Goal: Information Seeking & Learning: Check status

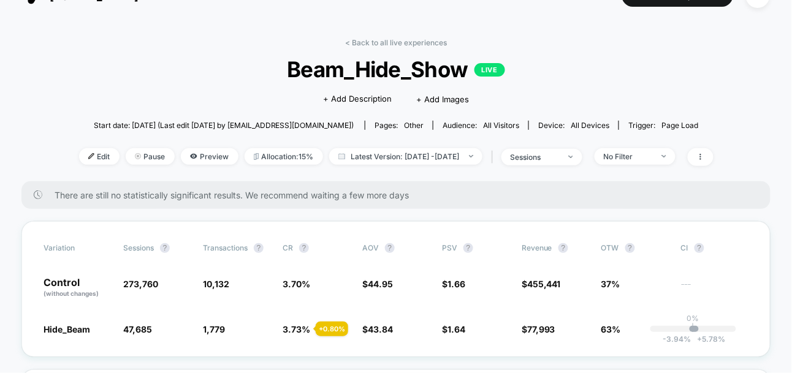
scroll to position [37, 0]
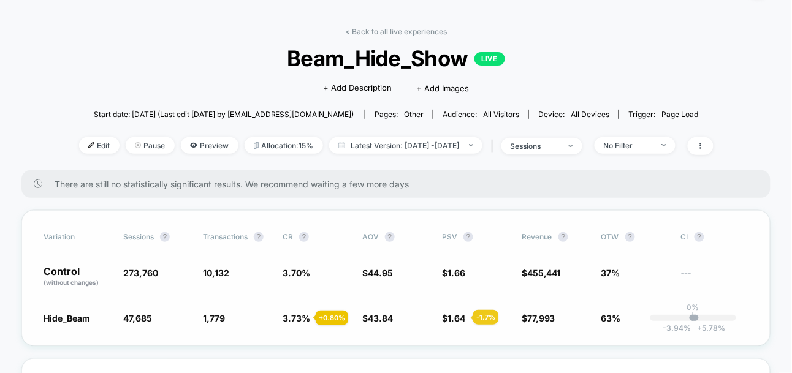
click at [459, 318] on span "1.64" at bounding box center [457, 318] width 18 height 10
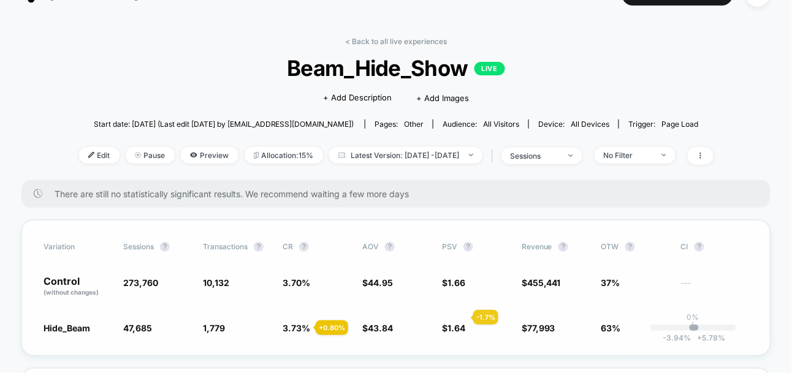
scroll to position [0, 0]
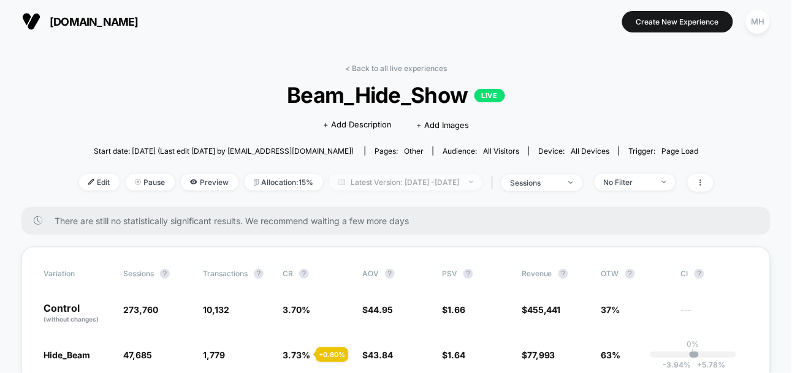
click at [457, 179] on span "Latest Version: Mar 18, 2025 - Mar 18, 2025" at bounding box center [405, 182] width 153 height 17
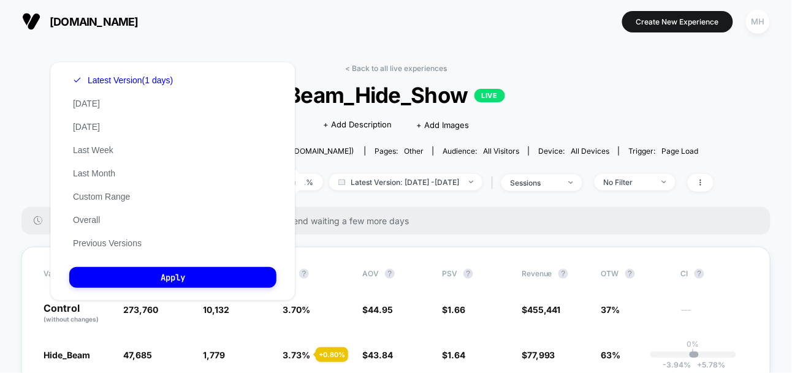
click at [768, 18] on div "MH" at bounding box center [758, 22] width 24 height 24
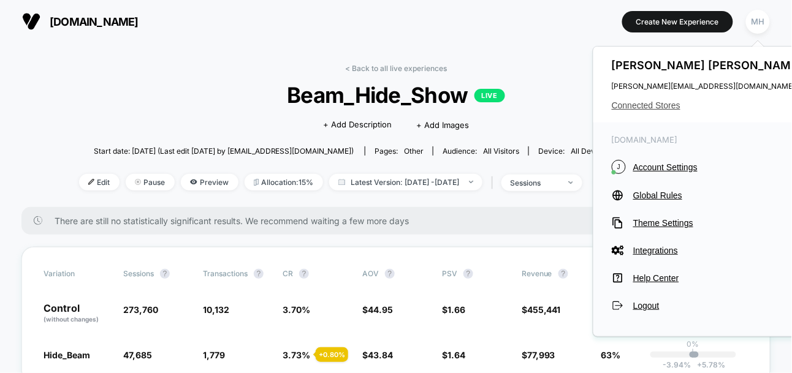
click at [654, 107] on span "Connected Stores" at bounding box center [709, 106] width 194 height 10
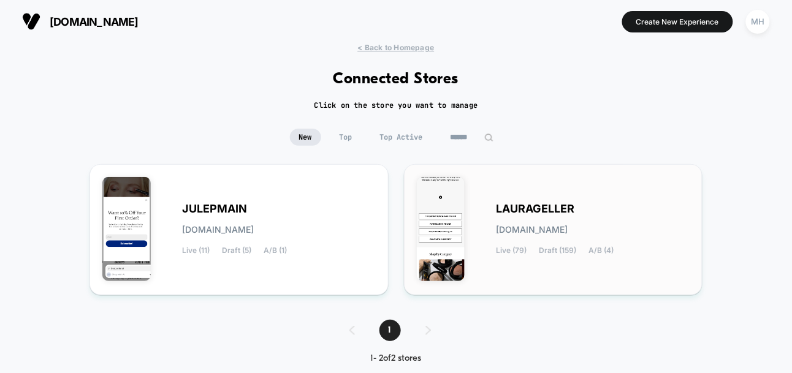
click at [512, 190] on div "[PERSON_NAME][DOMAIN_NAME] Live (79) Draft (159) A/B (4)" at bounding box center [553, 229] width 273 height 105
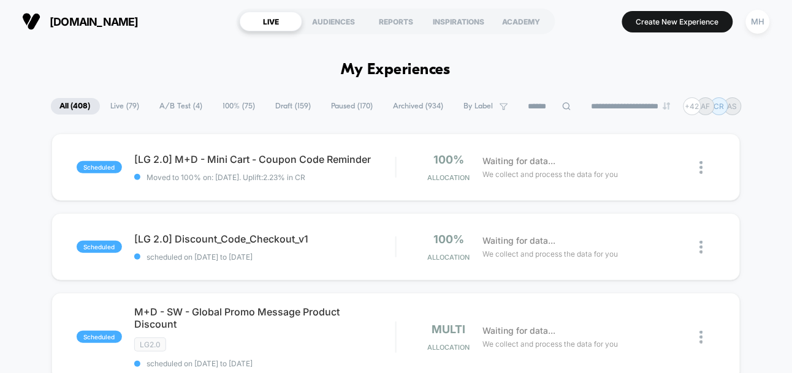
click at [110, 112] on span "Live ( 79 )" at bounding box center [125, 106] width 47 height 17
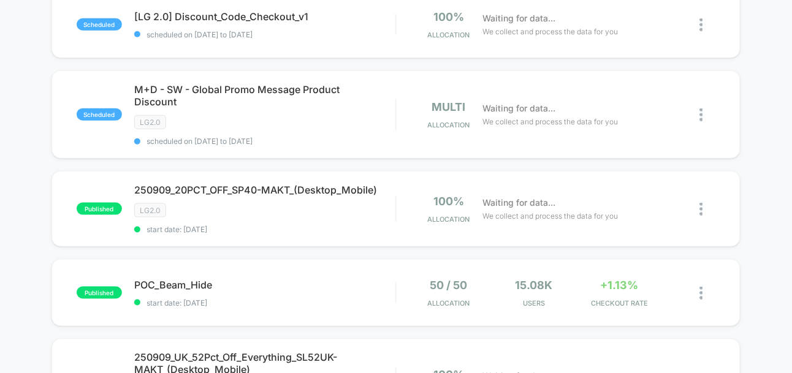
scroll to position [246, 0]
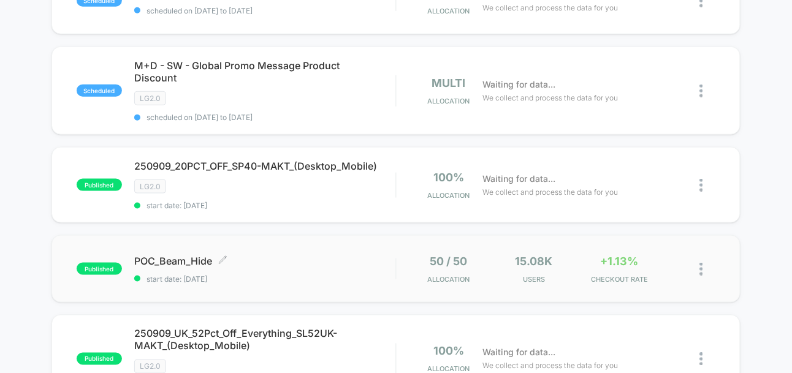
click at [254, 275] on span "start date: [DATE]" at bounding box center [264, 279] width 261 height 9
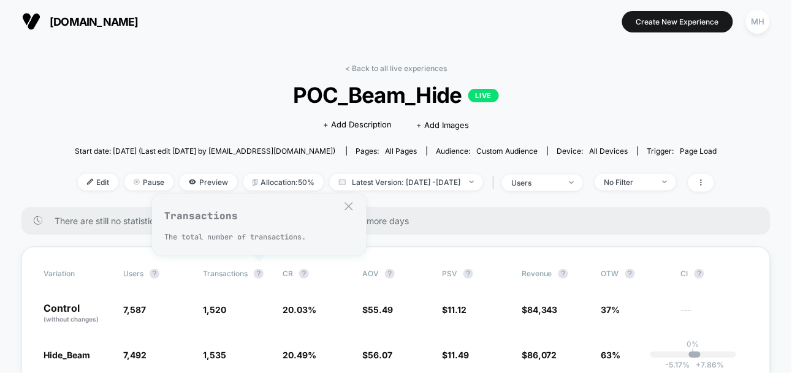
scroll to position [39, 0]
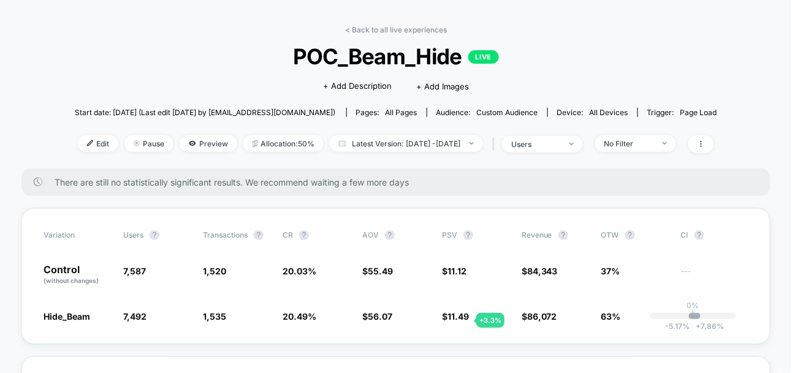
click at [462, 321] on span "11.49" at bounding box center [458, 316] width 21 height 10
click at [395, 140] on span "Latest Version: [DATE] - [DATE]" at bounding box center [406, 144] width 153 height 17
select select "*"
select select "****"
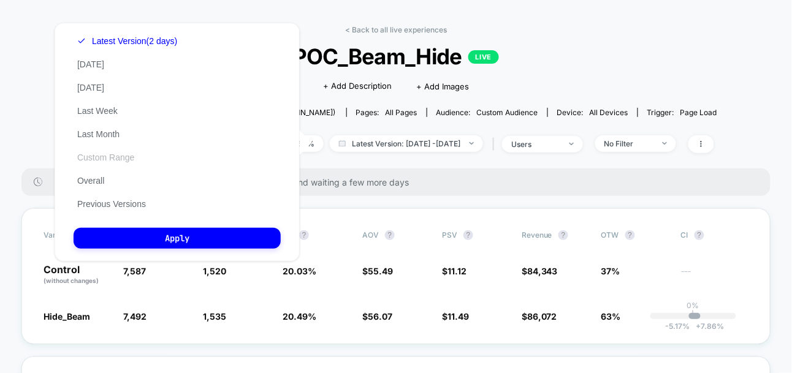
click at [98, 159] on button "Custom Range" at bounding box center [106, 157] width 64 height 11
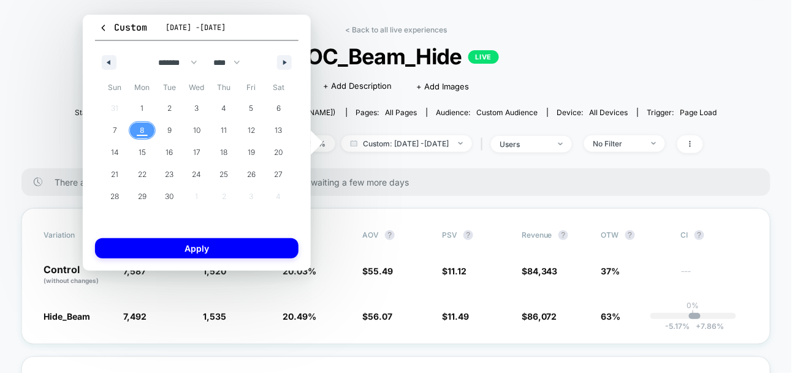
click at [144, 128] on span "8" at bounding box center [143, 131] width 28 height 16
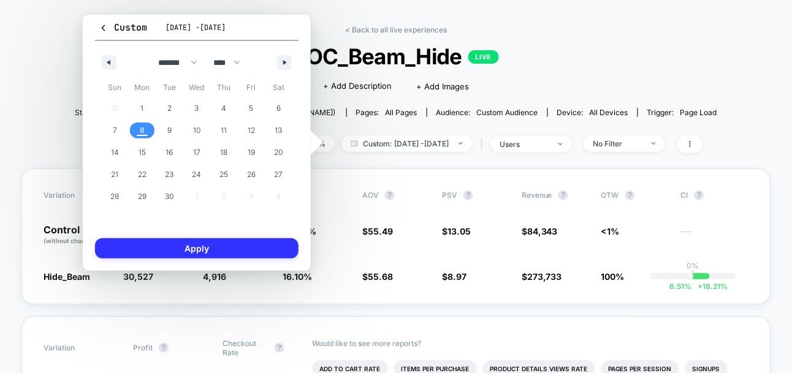
click at [196, 254] on button "Apply" at bounding box center [197, 249] width 204 height 20
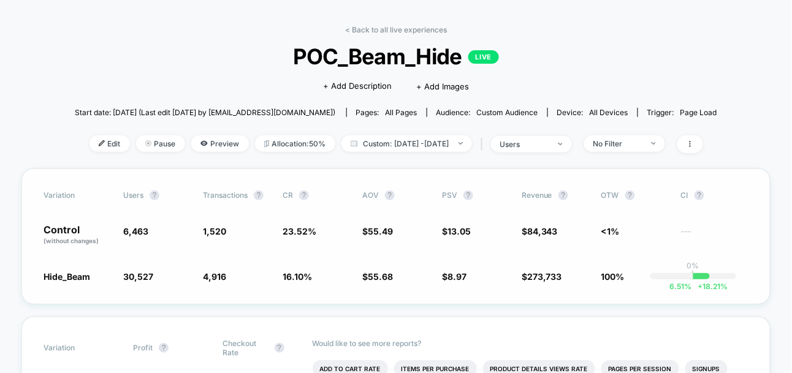
click at [291, 233] on span "23.52 %" at bounding box center [300, 231] width 34 height 10
click at [313, 240] on span "23.52 %" at bounding box center [316, 235] width 67 height 21
click at [381, 227] on span "55.49" at bounding box center [380, 231] width 25 height 10
click at [388, 300] on div "Variation users ? Transactions ? CR ? AOV ? PSV ? Revenue ? OTW ? CI ? Control …" at bounding box center [395, 237] width 749 height 136
click at [298, 283] on div "Variation users ? Transactions ? CR ? AOV ? PSV ? Revenue ? OTW ? CI ? Control …" at bounding box center [395, 237] width 749 height 136
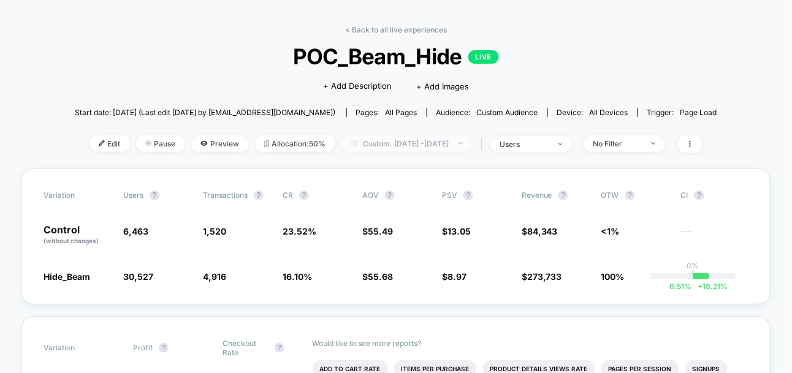
click at [384, 145] on span "Custom: [DATE] - [DATE]" at bounding box center [407, 144] width 131 height 17
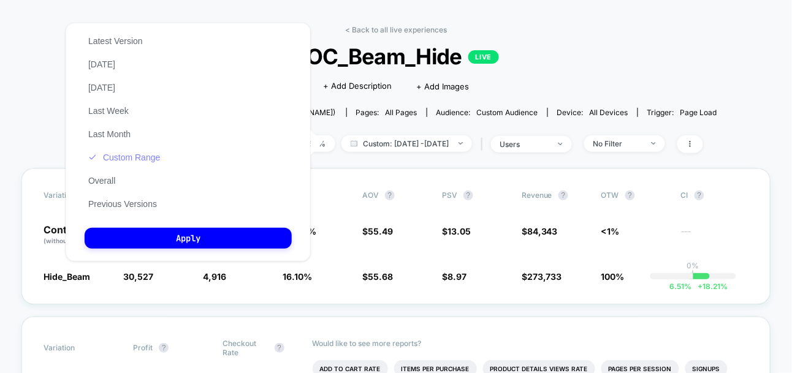
click at [125, 156] on button "Custom Range" at bounding box center [124, 157] width 79 height 11
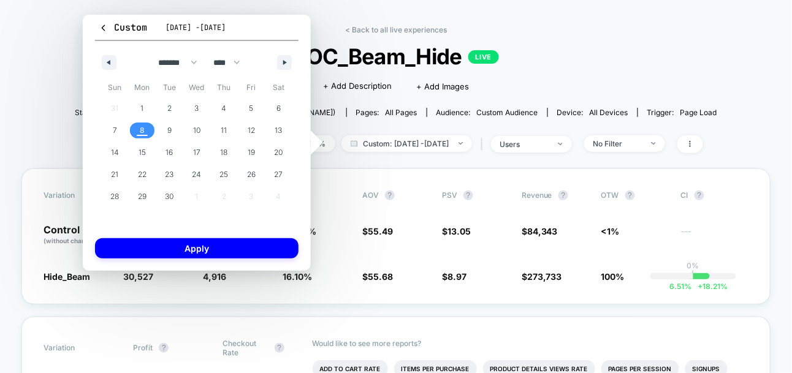
click at [147, 129] on span "8" at bounding box center [143, 131] width 28 height 16
click at [175, 128] on span "9" at bounding box center [170, 131] width 28 height 16
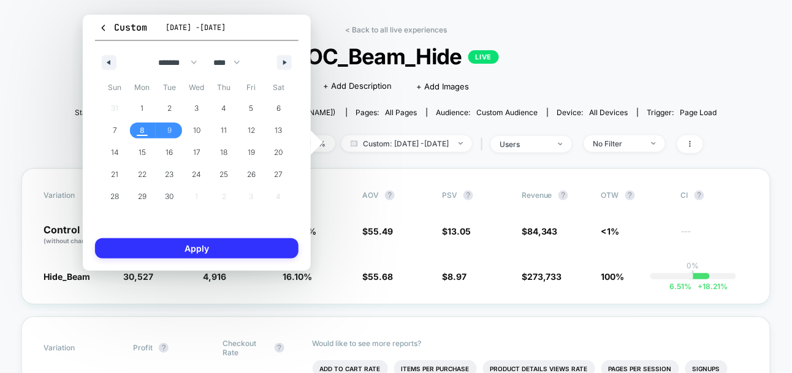
click at [194, 251] on button "Apply" at bounding box center [197, 249] width 204 height 20
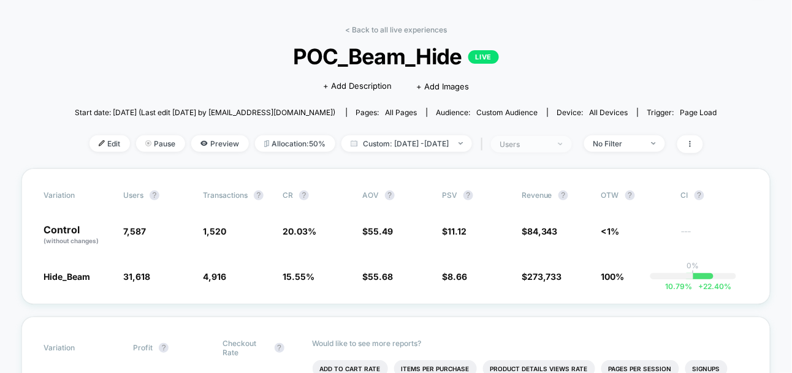
click at [539, 146] on div "users" at bounding box center [524, 144] width 49 height 9
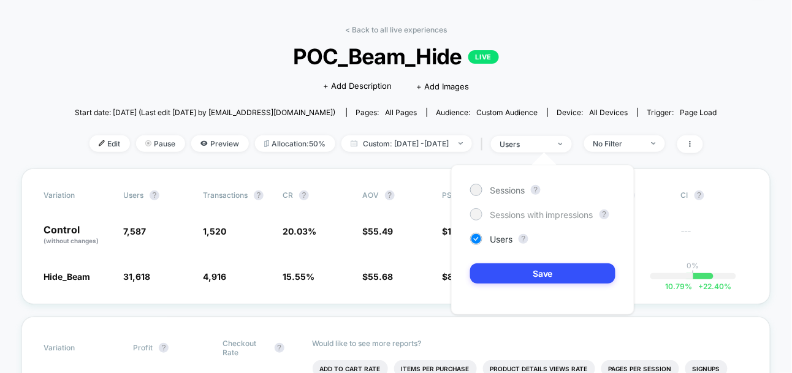
click at [533, 218] on span "Sessions with impressions" at bounding box center [542, 215] width 104 height 10
click at [535, 285] on div "Sessions ? Sessions with impressions ? Users ? Save" at bounding box center [542, 240] width 183 height 150
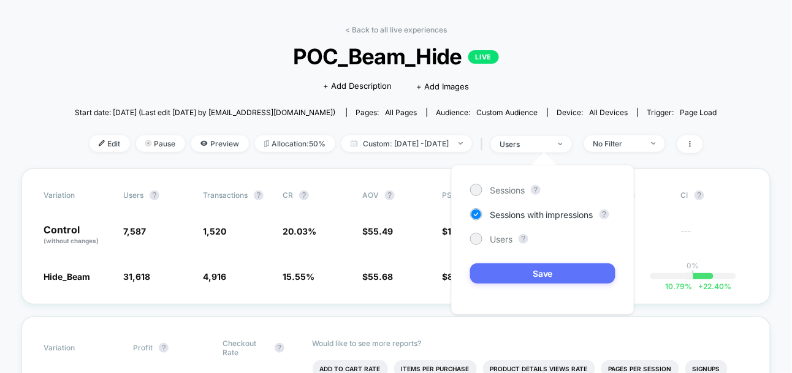
click at [533, 276] on button "Save" at bounding box center [542, 274] width 145 height 20
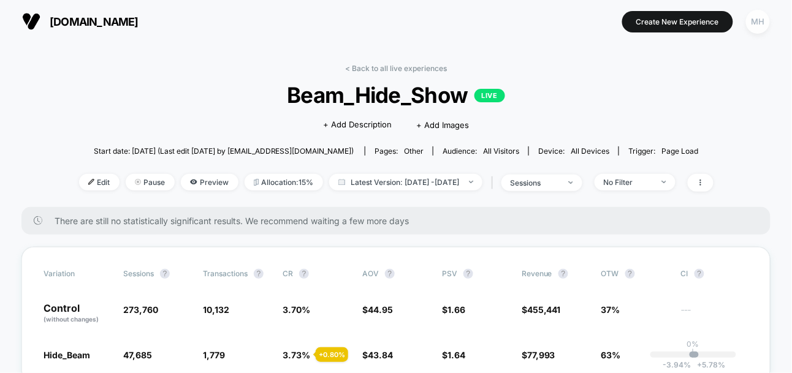
click at [762, 30] on div "MH" at bounding box center [758, 22] width 24 height 24
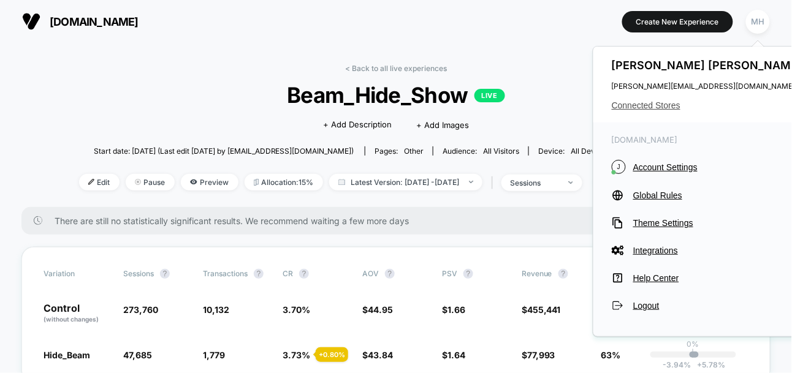
click at [654, 107] on span "Connected Stores" at bounding box center [709, 106] width 194 height 10
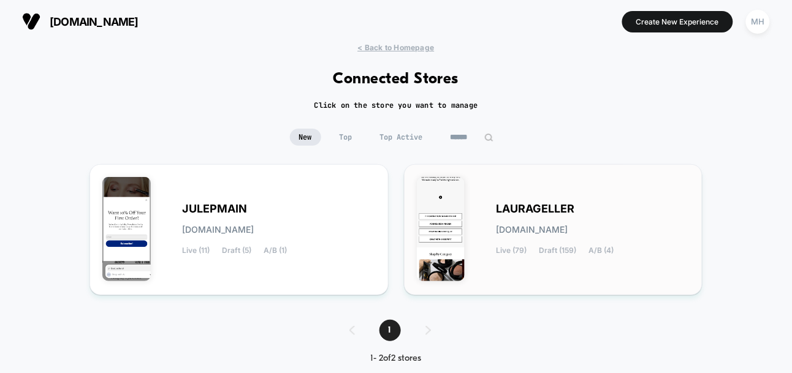
click at [560, 221] on div "[PERSON_NAME][DOMAIN_NAME] Live (79) Draft (159) A/B (4)" at bounding box center [594, 230] width 194 height 50
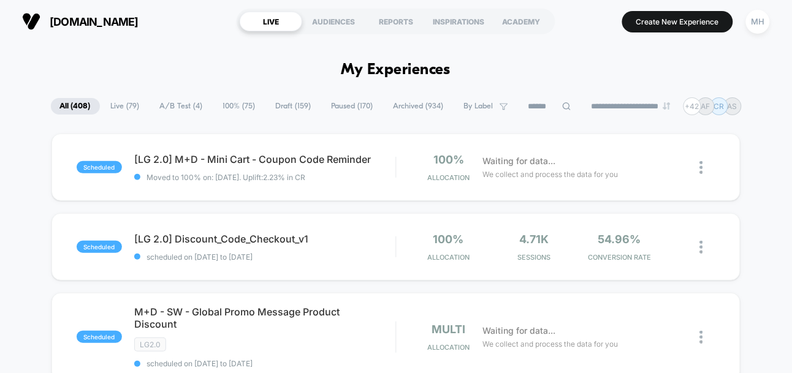
click at [126, 101] on span "Live ( 79 )" at bounding box center [125, 106] width 47 height 17
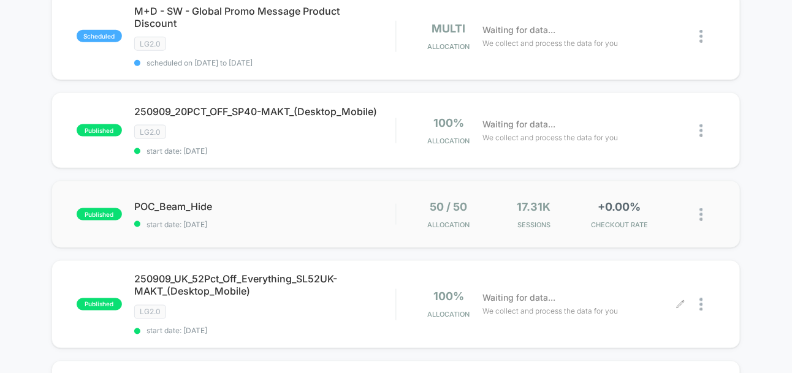
scroll to position [292, 0]
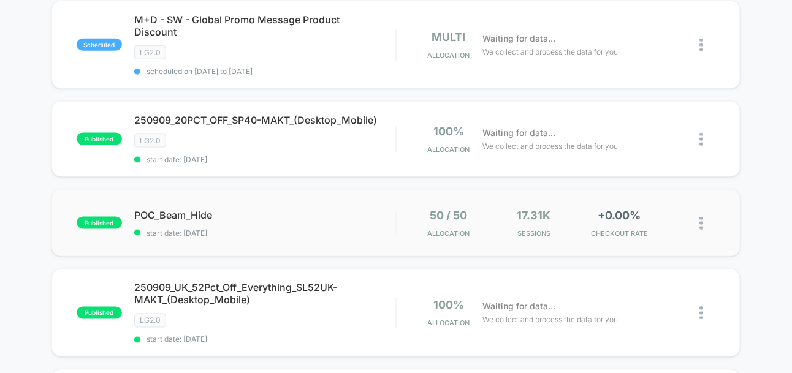
click at [396, 249] on div "published POC_Beam_Hide start date: [DATE] 50 / 50 Allocation 17.31k Sessions +…" at bounding box center [396, 222] width 689 height 67
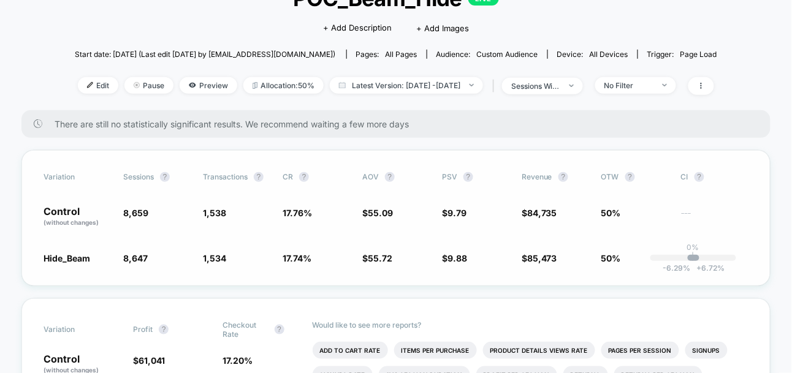
scroll to position [104, 0]
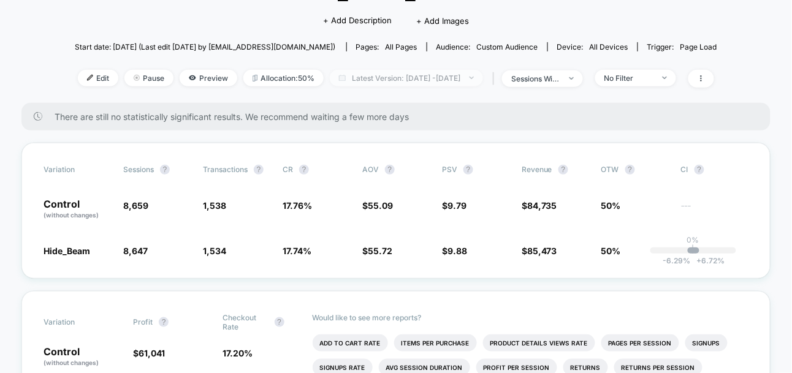
click at [483, 76] on span "Latest Version: [DATE] - [DATE]" at bounding box center [406, 78] width 153 height 17
select select "*"
select select "****"
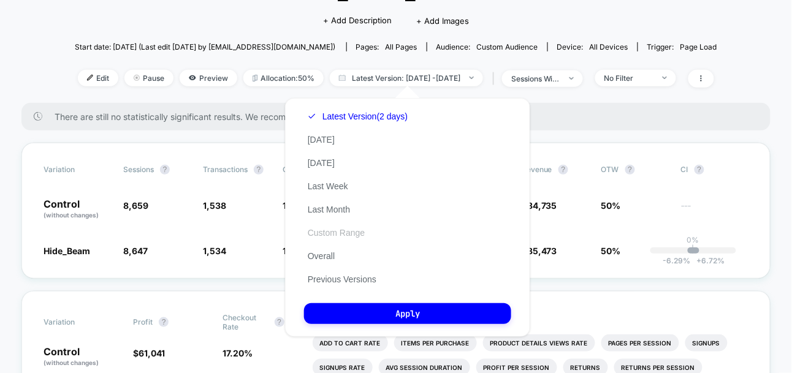
click at [330, 229] on button "Custom Range" at bounding box center [336, 232] width 64 height 11
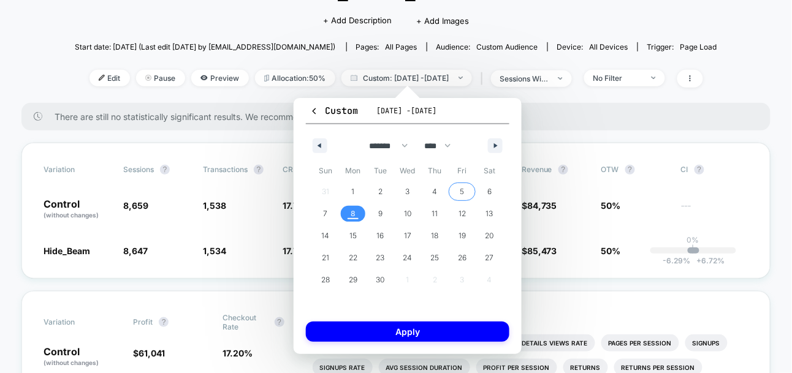
click at [467, 193] on span "5" at bounding box center [463, 192] width 28 height 16
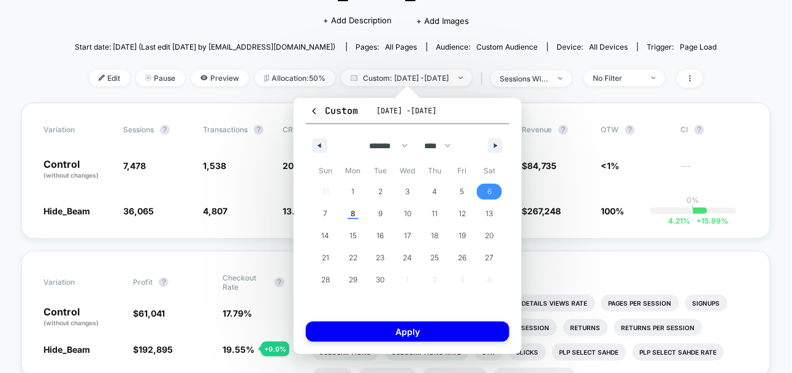
click at [483, 193] on span "6" at bounding box center [490, 192] width 28 height 16
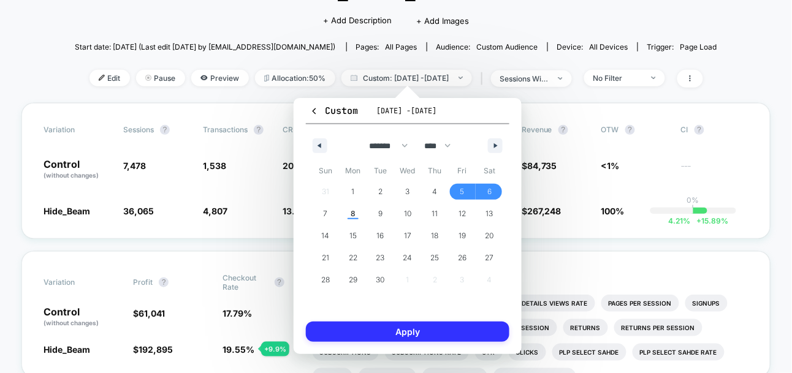
click at [454, 331] on button "Apply" at bounding box center [408, 332] width 204 height 20
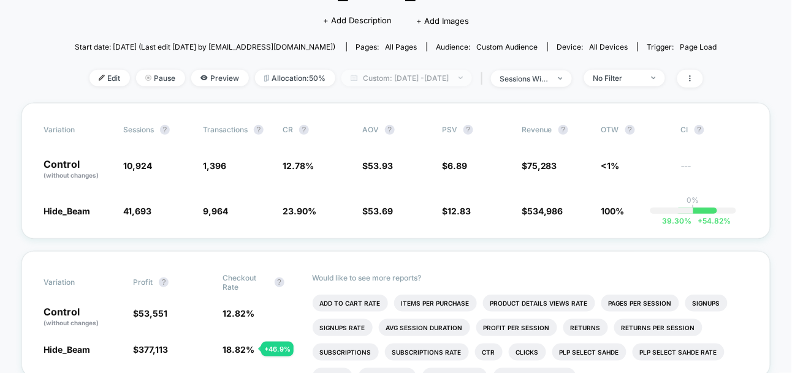
click at [472, 78] on span "Custom: [DATE] - [DATE]" at bounding box center [407, 78] width 131 height 17
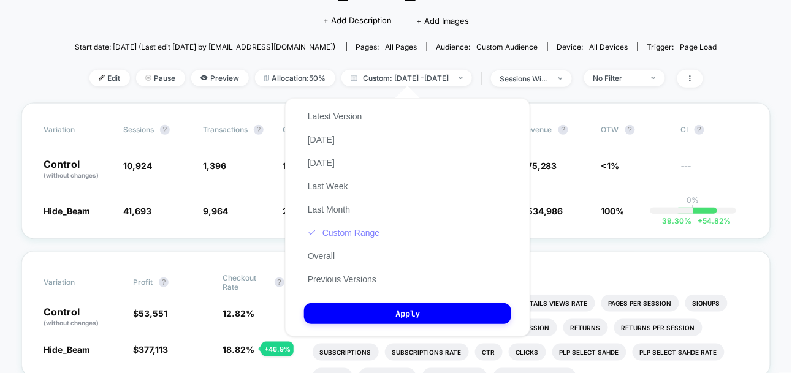
click at [364, 232] on button "Custom Range" at bounding box center [343, 232] width 79 height 11
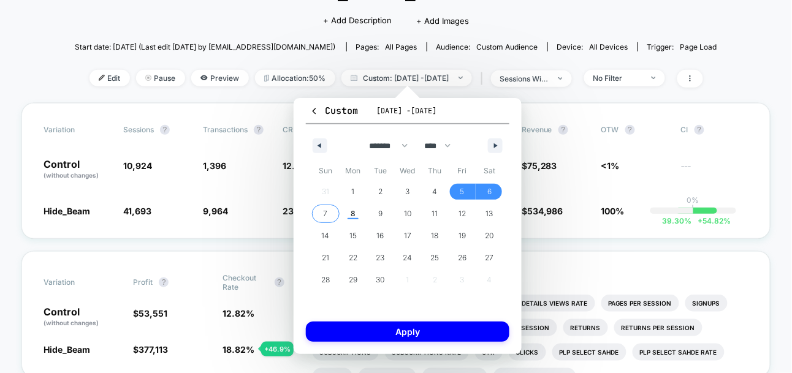
click at [330, 219] on span "7" at bounding box center [326, 214] width 28 height 16
click at [331, 216] on span "7" at bounding box center [326, 214] width 28 height 16
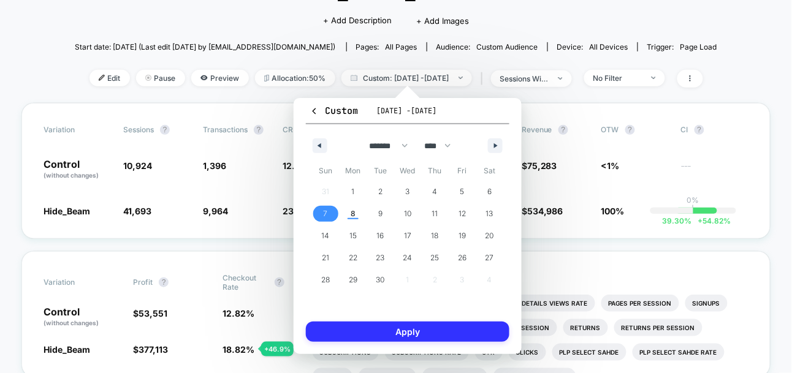
click at [378, 331] on button "Apply" at bounding box center [408, 332] width 204 height 20
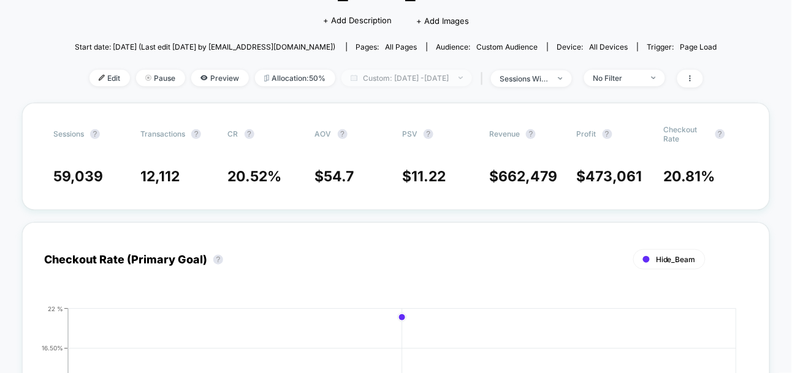
click at [432, 83] on span "Custom: [DATE] - [DATE]" at bounding box center [407, 78] width 131 height 17
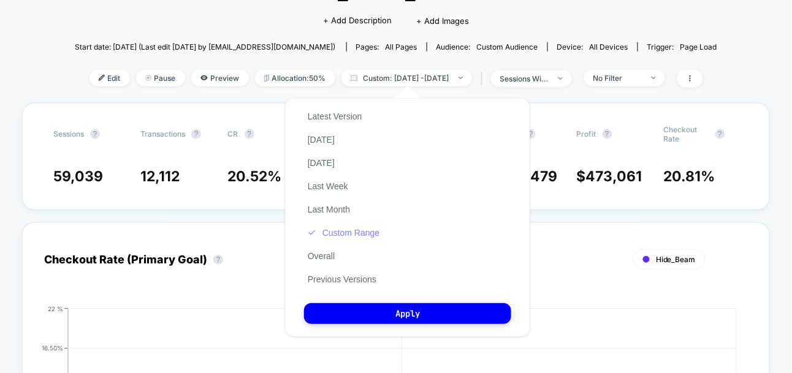
click at [356, 231] on button "Custom Range" at bounding box center [343, 232] width 79 height 11
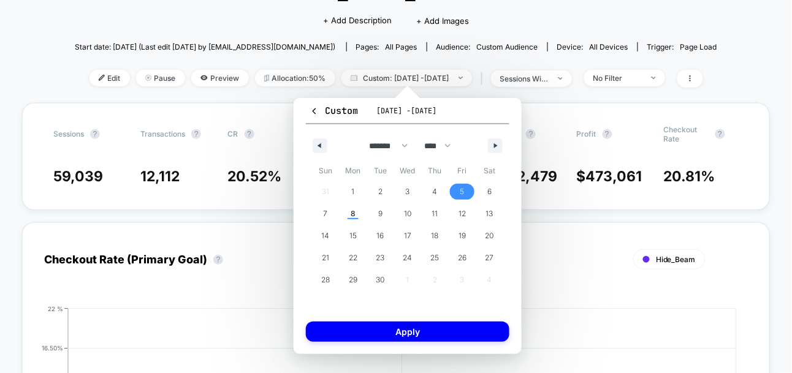
click at [462, 193] on span "5" at bounding box center [462, 192] width 4 height 22
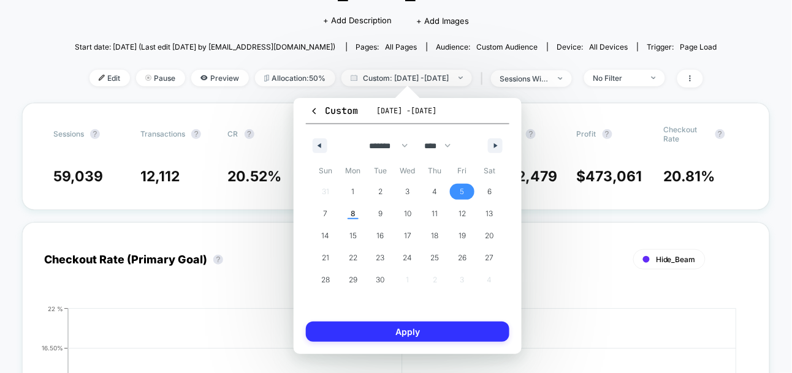
click at [456, 327] on button "Apply" at bounding box center [408, 332] width 204 height 20
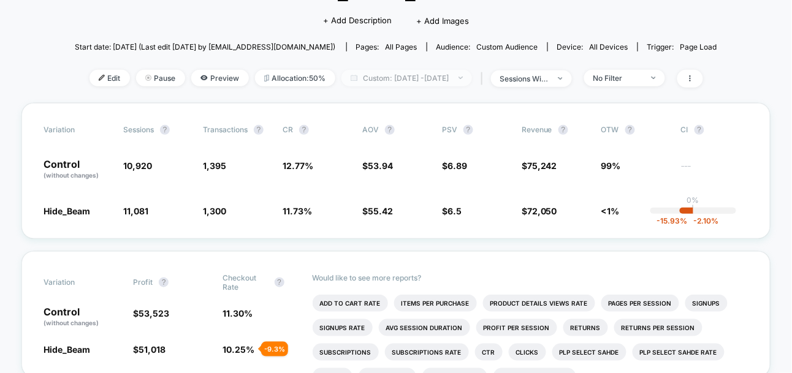
click at [440, 74] on span "Custom: [DATE] - [DATE]" at bounding box center [407, 78] width 131 height 17
select select "*"
select select "****"
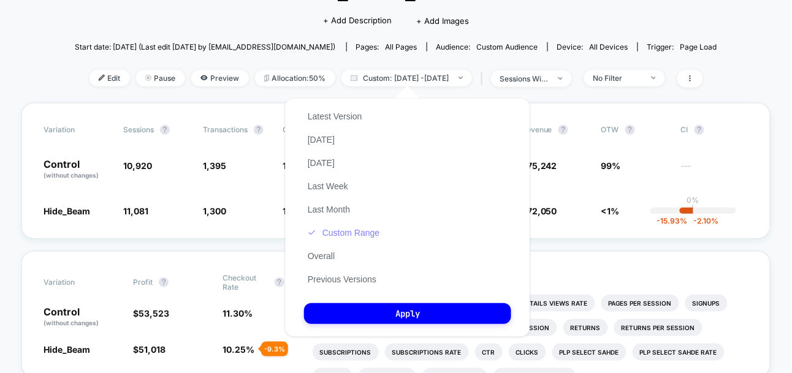
click at [350, 234] on button "Custom Range" at bounding box center [343, 232] width 79 height 11
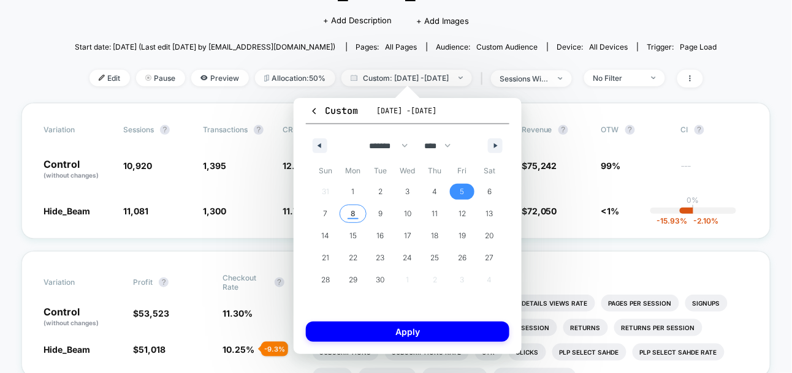
click at [357, 215] on span "8" at bounding box center [354, 214] width 28 height 16
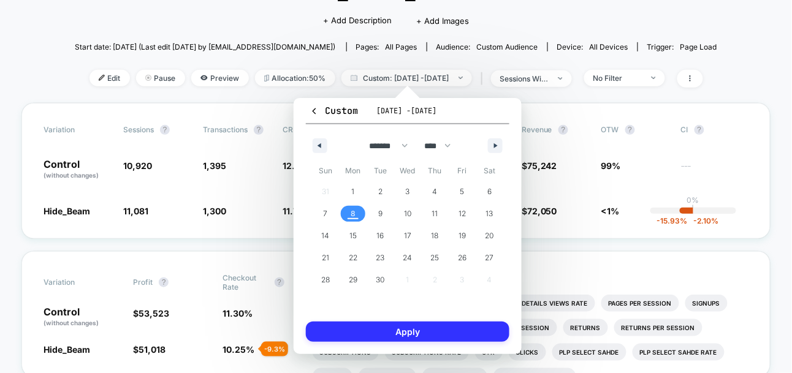
click at [357, 334] on button "Apply" at bounding box center [408, 332] width 204 height 20
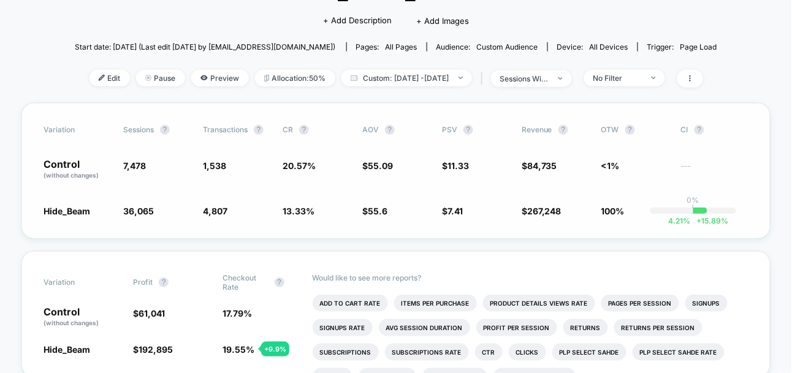
click at [189, 167] on span "7,478" at bounding box center [156, 169] width 67 height 21
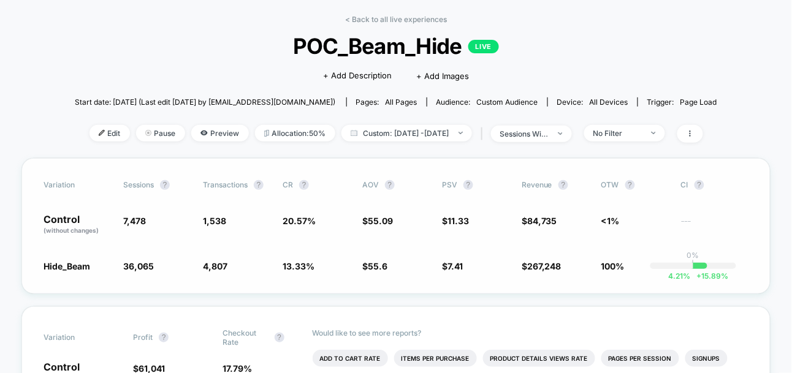
scroll to position [48, 0]
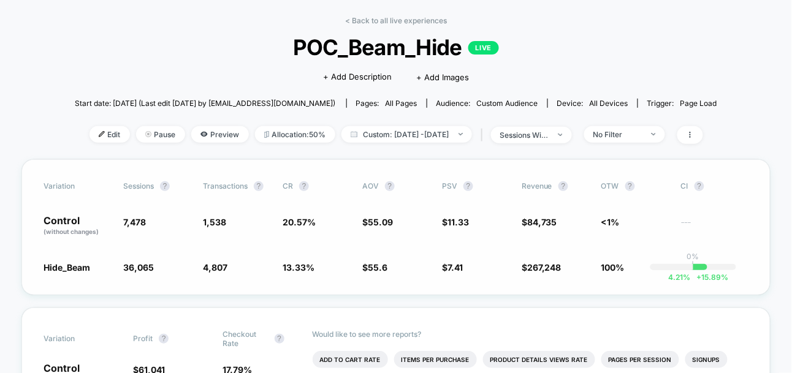
click at [222, 218] on span "1,538" at bounding box center [214, 222] width 23 height 10
click at [220, 224] on span "1,538" at bounding box center [214, 222] width 23 height 10
click at [308, 210] on div "Variation Sessions ? Transactions ? CR ? AOV ? PSV ? Revenue ? OTW ? CI ? Contr…" at bounding box center [395, 227] width 749 height 136
click at [369, 140] on span "Custom: [DATE] - [DATE]" at bounding box center [407, 134] width 131 height 17
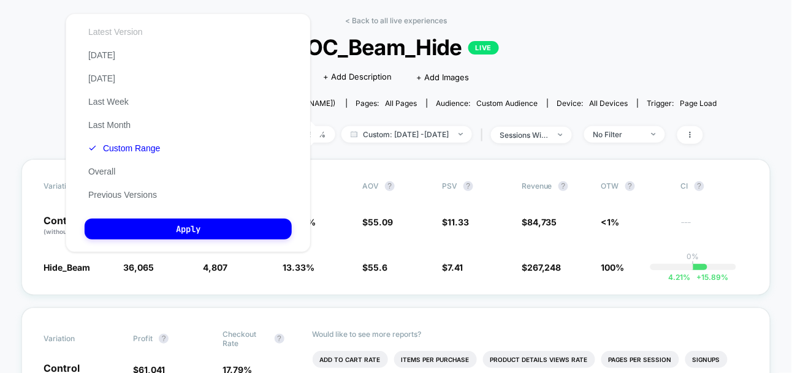
click at [109, 36] on button "Latest Version" at bounding box center [116, 31] width 62 height 11
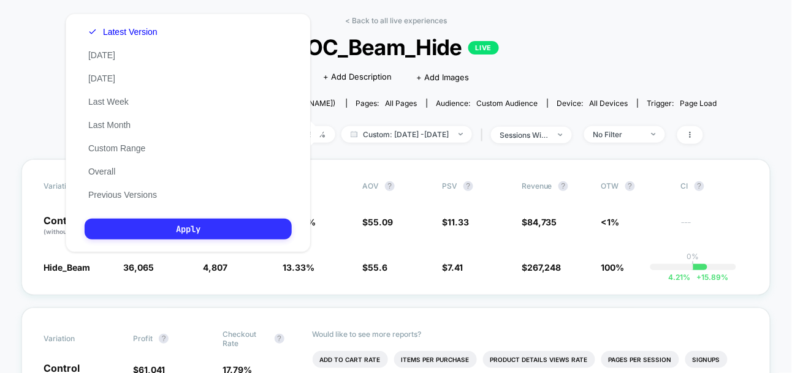
click at [256, 227] on button "Apply" at bounding box center [188, 229] width 207 height 21
